Goal: Information Seeking & Learning: Learn about a topic

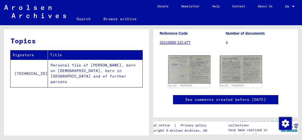
scroll to position [92, 0]
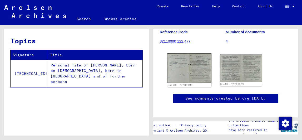
click at [186, 53] on img at bounding box center [189, 67] width 44 height 29
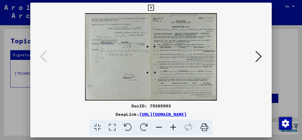
click at [111, 130] on icon at bounding box center [112, 128] width 15 height 16
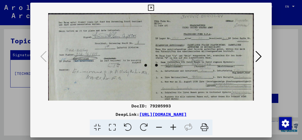
click at [173, 127] on icon at bounding box center [173, 128] width 14 height 16
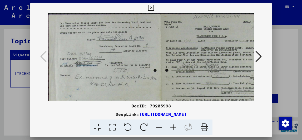
click at [173, 127] on icon at bounding box center [173, 128] width 14 height 16
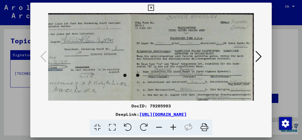
scroll to position [0, 39]
drag, startPoint x: 217, startPoint y: 76, endPoint x: 149, endPoint y: 75, distance: 68.2
click at [149, 75] on img at bounding box center [131, 94] width 245 height 163
drag, startPoint x: 206, startPoint y: 73, endPoint x: 193, endPoint y: 73, distance: 12.1
click at [193, 73] on img at bounding box center [131, 94] width 245 height 163
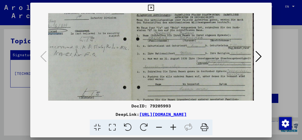
drag, startPoint x: 193, startPoint y: 73, endPoint x: 193, endPoint y: 37, distance: 36.1
click at [193, 37] on img at bounding box center [131, 58] width 245 height 163
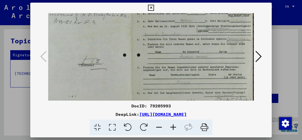
drag, startPoint x: 193, startPoint y: 37, endPoint x: 190, endPoint y: 5, distance: 32.6
click at [190, 5] on div "DocID: 79205993 DeepLink: [URL][DOMAIN_NAME]" at bounding box center [151, 69] width 242 height 133
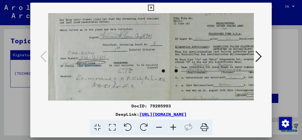
scroll to position [4, 1]
drag, startPoint x: 196, startPoint y: 47, endPoint x: 246, endPoint y: 95, distance: 69.4
click at [246, 95] on img at bounding box center [169, 90] width 245 height 163
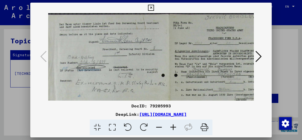
drag, startPoint x: 216, startPoint y: 64, endPoint x: 216, endPoint y: 83, distance: 19.2
click at [216, 83] on img at bounding box center [169, 94] width 245 height 163
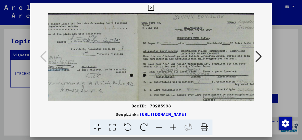
scroll to position [0, 39]
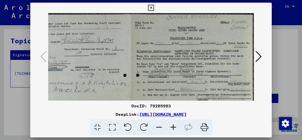
drag, startPoint x: 210, startPoint y: 67, endPoint x: 146, endPoint y: 68, distance: 64.0
click at [146, 68] on img at bounding box center [131, 94] width 245 height 163
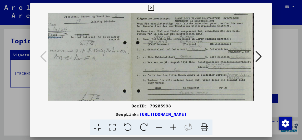
scroll to position [33, 39]
drag, startPoint x: 177, startPoint y: 89, endPoint x: 172, endPoint y: 56, distance: 33.3
click at [172, 56] on img at bounding box center [131, 61] width 245 height 163
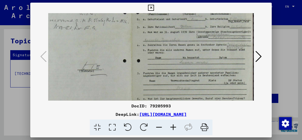
drag, startPoint x: 169, startPoint y: 73, endPoint x: 169, endPoint y: 43, distance: 30.0
click at [169, 43] on img at bounding box center [131, 31] width 245 height 163
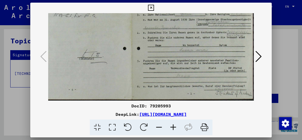
drag, startPoint x: 167, startPoint y: 57, endPoint x: 167, endPoint y: 26, distance: 31.3
click at [167, 26] on img at bounding box center [131, 19] width 245 height 163
click at [48, 55] on div at bounding box center [151, 57] width 242 height 88
click at [260, 59] on icon at bounding box center [258, 56] width 6 height 13
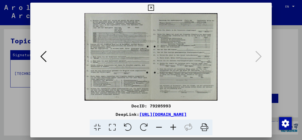
click at [114, 127] on icon at bounding box center [112, 128] width 15 height 16
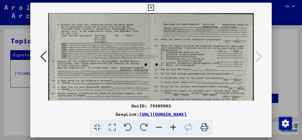
click at [175, 126] on icon at bounding box center [173, 128] width 14 height 16
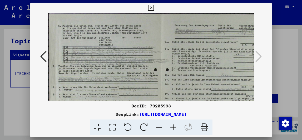
click at [175, 126] on icon at bounding box center [173, 128] width 14 height 16
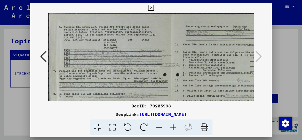
click at [175, 126] on icon at bounding box center [173, 128] width 14 height 16
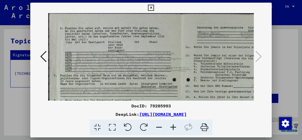
click at [175, 126] on icon at bounding box center [173, 128] width 14 height 16
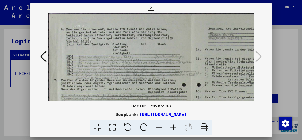
click at [175, 126] on icon at bounding box center [173, 128] width 14 height 16
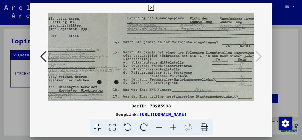
scroll to position [11, 107]
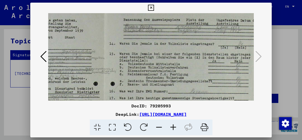
drag, startPoint x: 185, startPoint y: 82, endPoint x: 78, endPoint y: 71, distance: 107.7
click at [78, 71] on img at bounding box center [104, 109] width 326 height 215
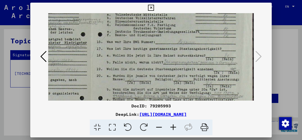
scroll to position [61, 120]
drag, startPoint x: 157, startPoint y: 60, endPoint x: 108, endPoint y: 11, distance: 70.4
click at [108, 11] on div "DocID: 79205993 DeepLink: [URL][DOMAIN_NAME]" at bounding box center [151, 69] width 242 height 133
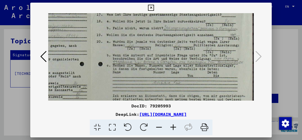
drag, startPoint x: 163, startPoint y: 62, endPoint x: 147, endPoint y: 28, distance: 38.1
click at [147, 28] on img at bounding box center [91, 25] width 326 height 215
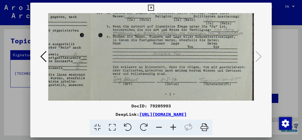
scroll to position [127, 120]
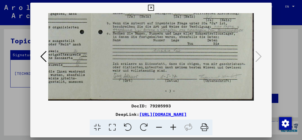
drag, startPoint x: 178, startPoint y: 68, endPoint x: 162, endPoint y: 13, distance: 56.7
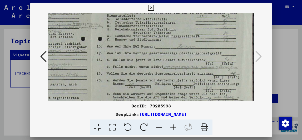
scroll to position [53, 120]
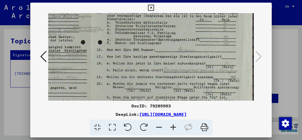
drag, startPoint x: 236, startPoint y: 49, endPoint x: 230, endPoint y: 124, distance: 74.4
click at [230, 124] on div "DocID: 79205993 DeepLink: [URL][DOMAIN_NAME]" at bounding box center [151, 69] width 242 height 133
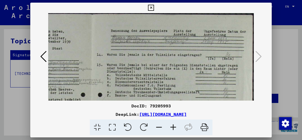
scroll to position [0, 120]
drag, startPoint x: 205, startPoint y: 65, endPoint x: 205, endPoint y: 155, distance: 90.5
click at [205, 140] on html "Search Browse archive Donate Newsletter Help Contact About Us Search Browse arc…" at bounding box center [151, 70] width 302 height 140
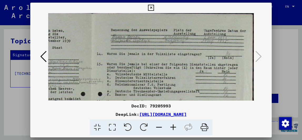
click at [281, 91] on div at bounding box center [151, 70] width 302 height 140
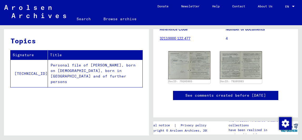
scroll to position [132, 0]
click at [226, 93] on link "See comments created before [DATE]" at bounding box center [225, 96] width 81 height 6
